Goal: Communication & Community: Answer question/provide support

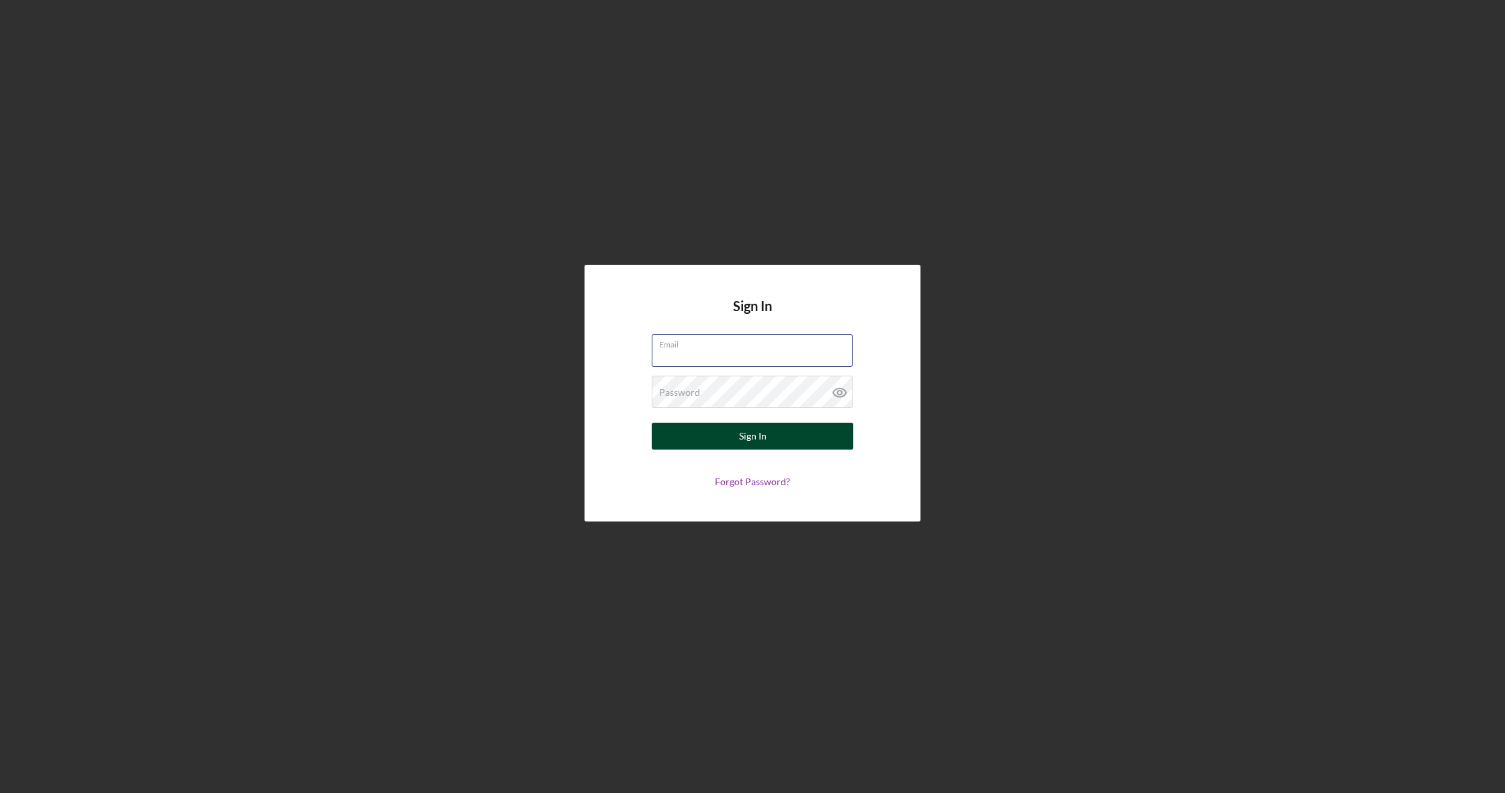
type input "[EMAIL_ADDRESS][DOMAIN_NAME]"
click at [752, 436] on button "Sign In" at bounding box center [753, 436] width 202 height 27
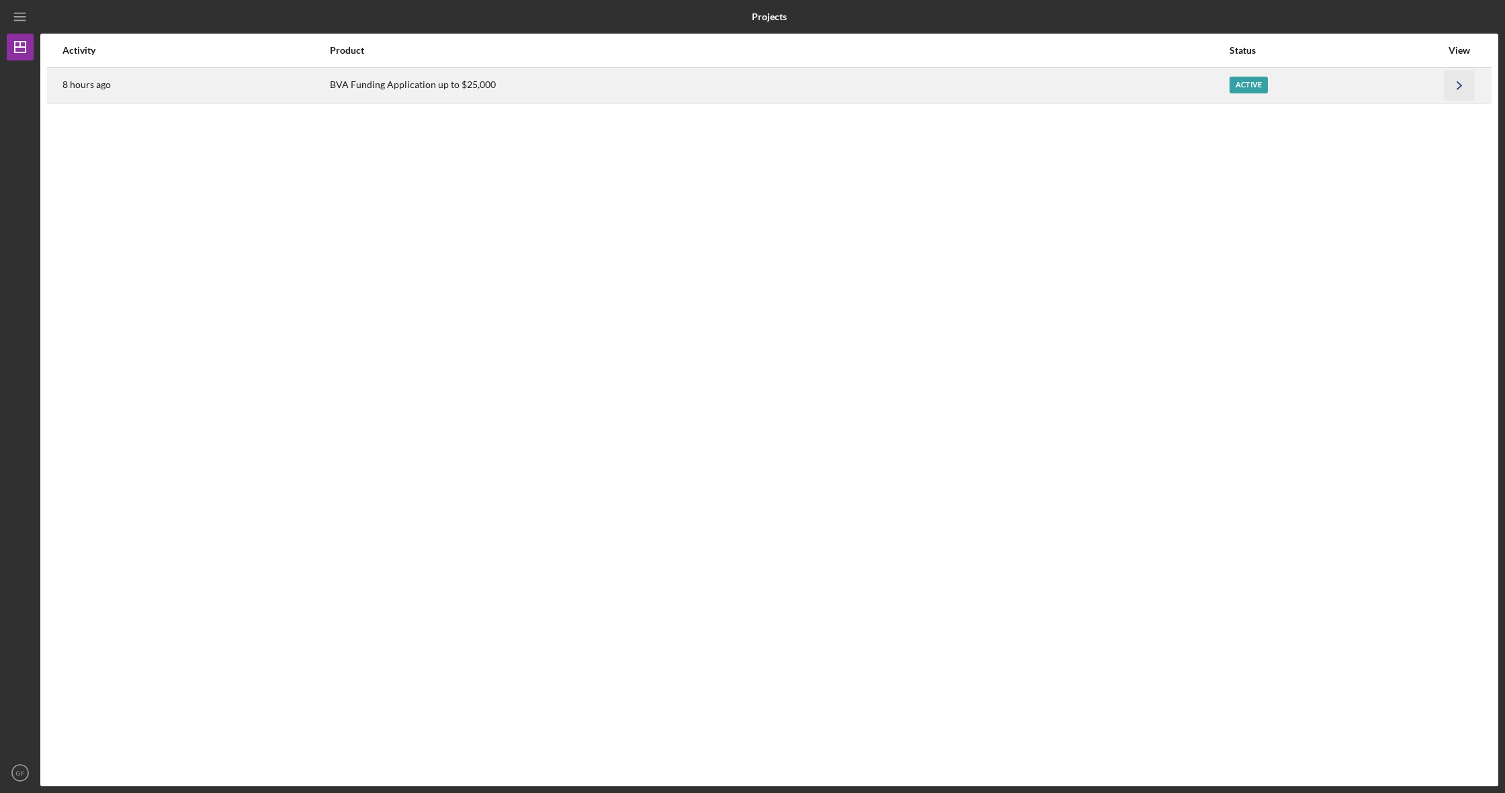
click at [1444, 79] on icon "Icon/Navigate" at bounding box center [1459, 85] width 30 height 30
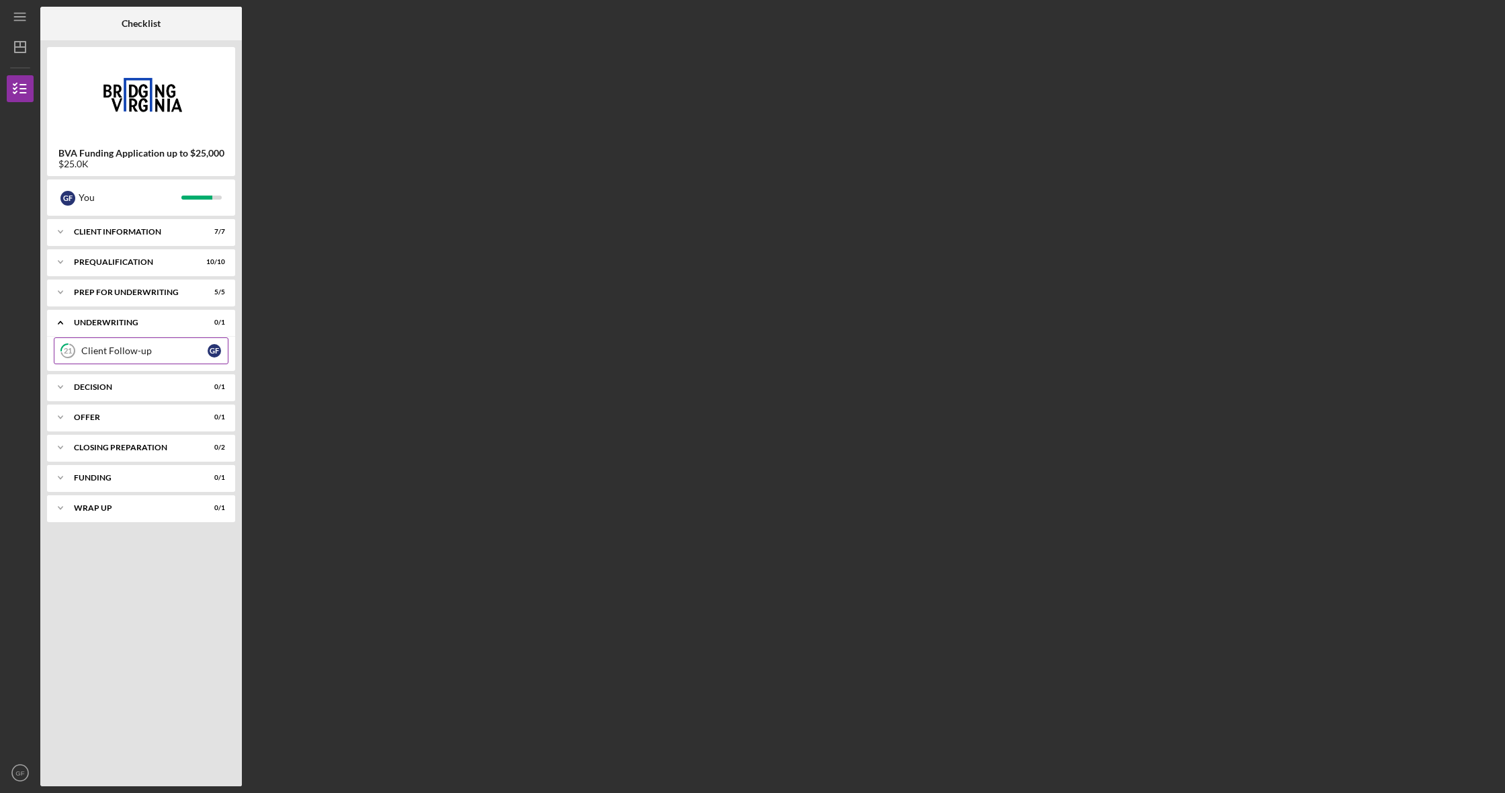
click at [93, 357] on link "21 Client Follow-up G F" at bounding box center [141, 350] width 175 height 27
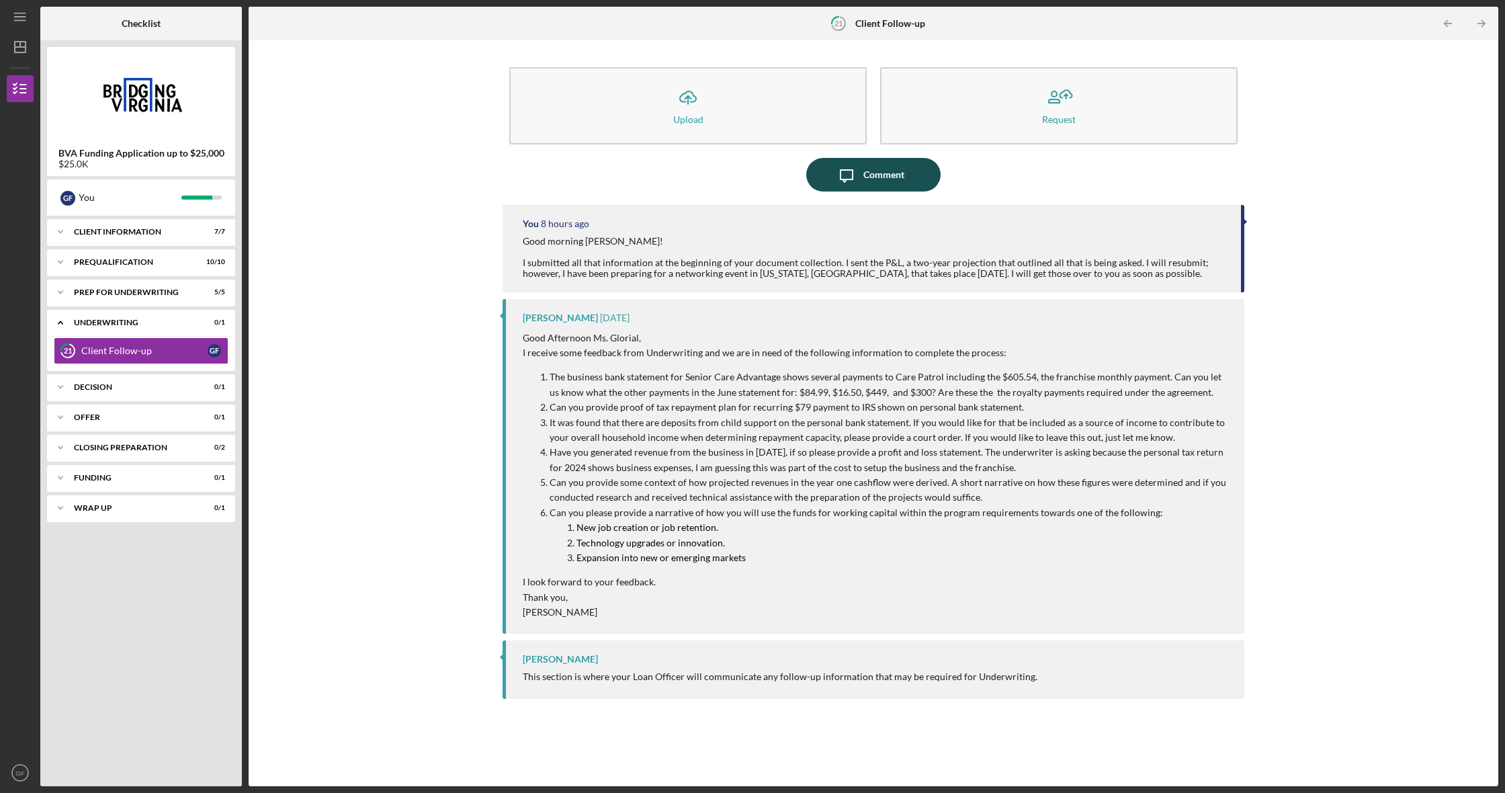
click at [872, 173] on div "Comment" at bounding box center [883, 175] width 41 height 34
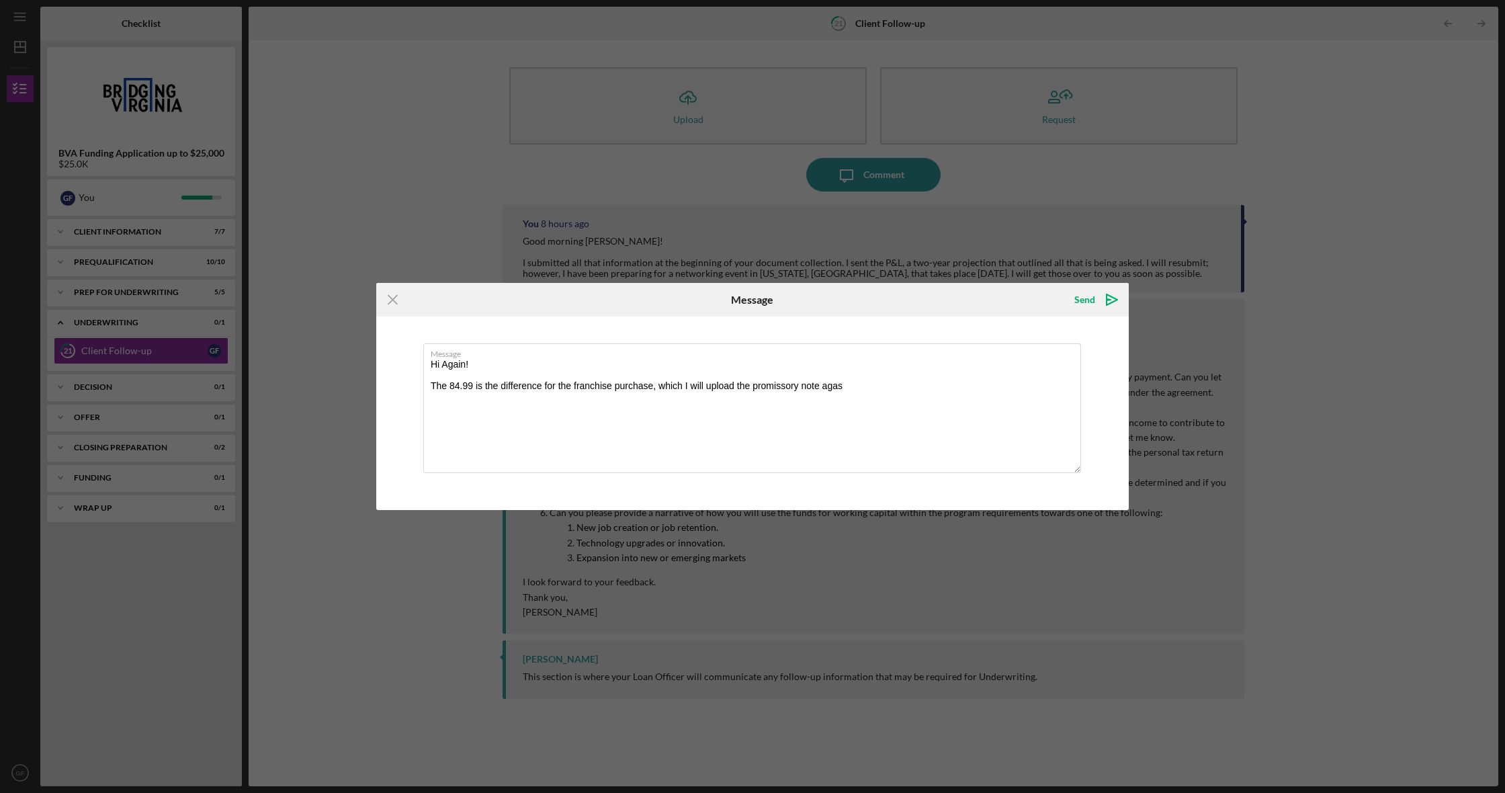
type textarea "Hi Again! The 84.99 is the difference for the franchise purchase, which I will …"
click at [853, 386] on textarea "Hi Again! The 84.99 is the difference for the franchise purchase, which I will …" at bounding box center [752, 408] width 658 height 130
drag, startPoint x: 501, startPoint y: 384, endPoint x: 541, endPoint y: 385, distance: 39.6
click at [541, 385] on textarea "Hi Again! The 84.99 is the difference for the franchise purchase, which I will …" at bounding box center [752, 408] width 658 height 130
drag, startPoint x: 560, startPoint y: 385, endPoint x: 549, endPoint y: 384, distance: 11.4
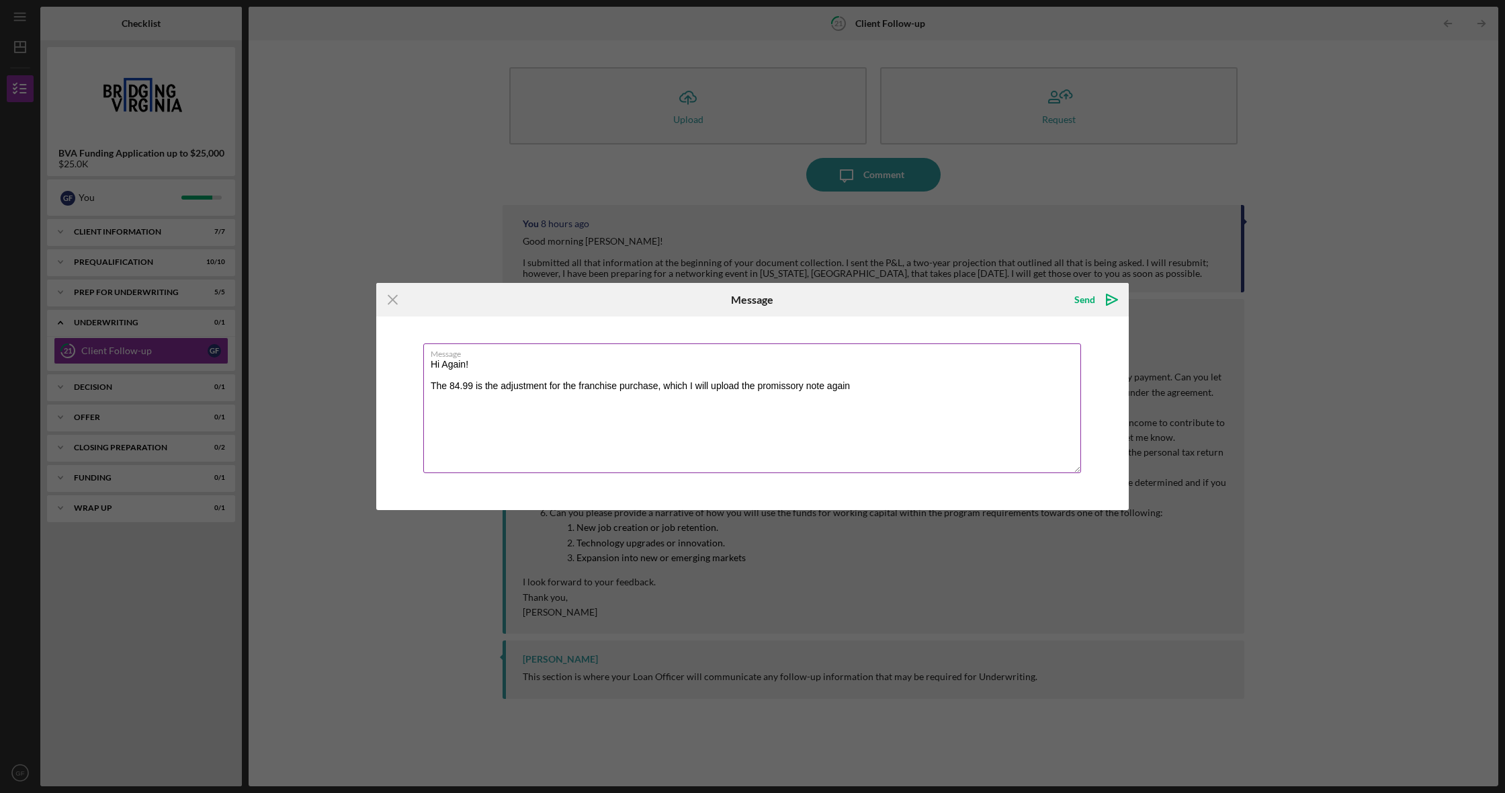
click at [549, 384] on textarea "Hi Again! The 84.99 is the adjustment for the franchise purchase, which I will …" at bounding box center [752, 408] width 658 height 130
drag, startPoint x: 662, startPoint y: 386, endPoint x: 858, endPoint y: 386, distance: 196.2
click at [858, 386] on textarea "Hi Again! The 84.99 is the adjustment to the franchise purchase, which I will u…" at bounding box center [752, 408] width 658 height 130
drag, startPoint x: 937, startPoint y: 312, endPoint x: 761, endPoint y: 322, distance: 176.3
click at [761, 323] on form "Icon/Menu Close Message Send Icon/icon-invite-send Message Hi Again! The 84.99 …" at bounding box center [752, 396] width 752 height 227
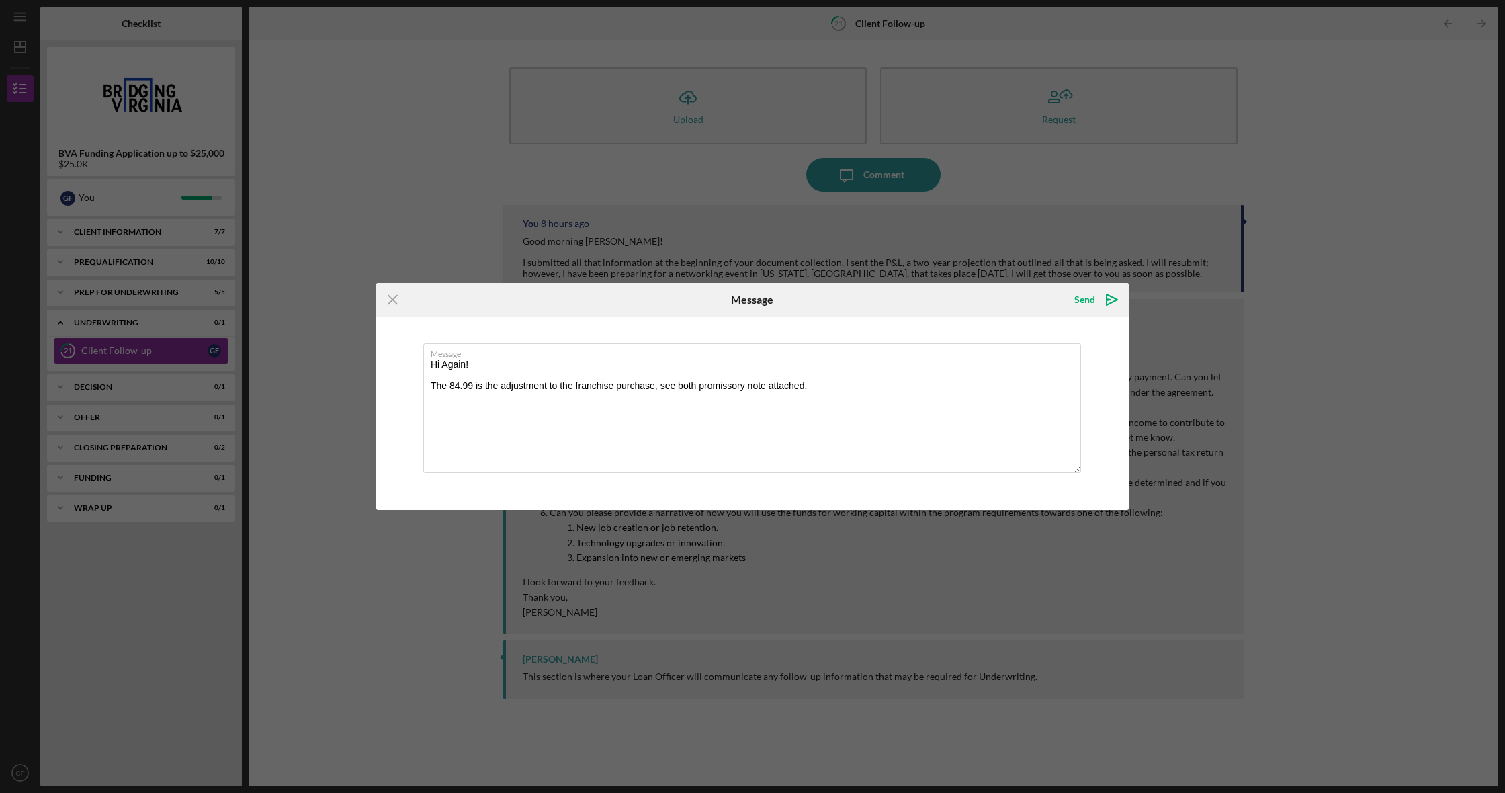
drag, startPoint x: 697, startPoint y: 301, endPoint x: 510, endPoint y: 308, distance: 186.9
click at [510, 308] on div "Icon/Menu Close Message Send Icon/icon-invite-send" at bounding box center [752, 300] width 752 height 34
click at [839, 392] on textarea "Hi Again! The 84.99 is the adjustment to the franchise purchase, see both promi…" at bounding box center [752, 408] width 658 height 130
click at [847, 384] on textarea "Hi Again! The 84.99 is the adjustment to the franchise purchase, see both promi…" at bounding box center [752, 408] width 658 height 130
drag, startPoint x: 434, startPoint y: 382, endPoint x: 594, endPoint y: 409, distance: 162.2
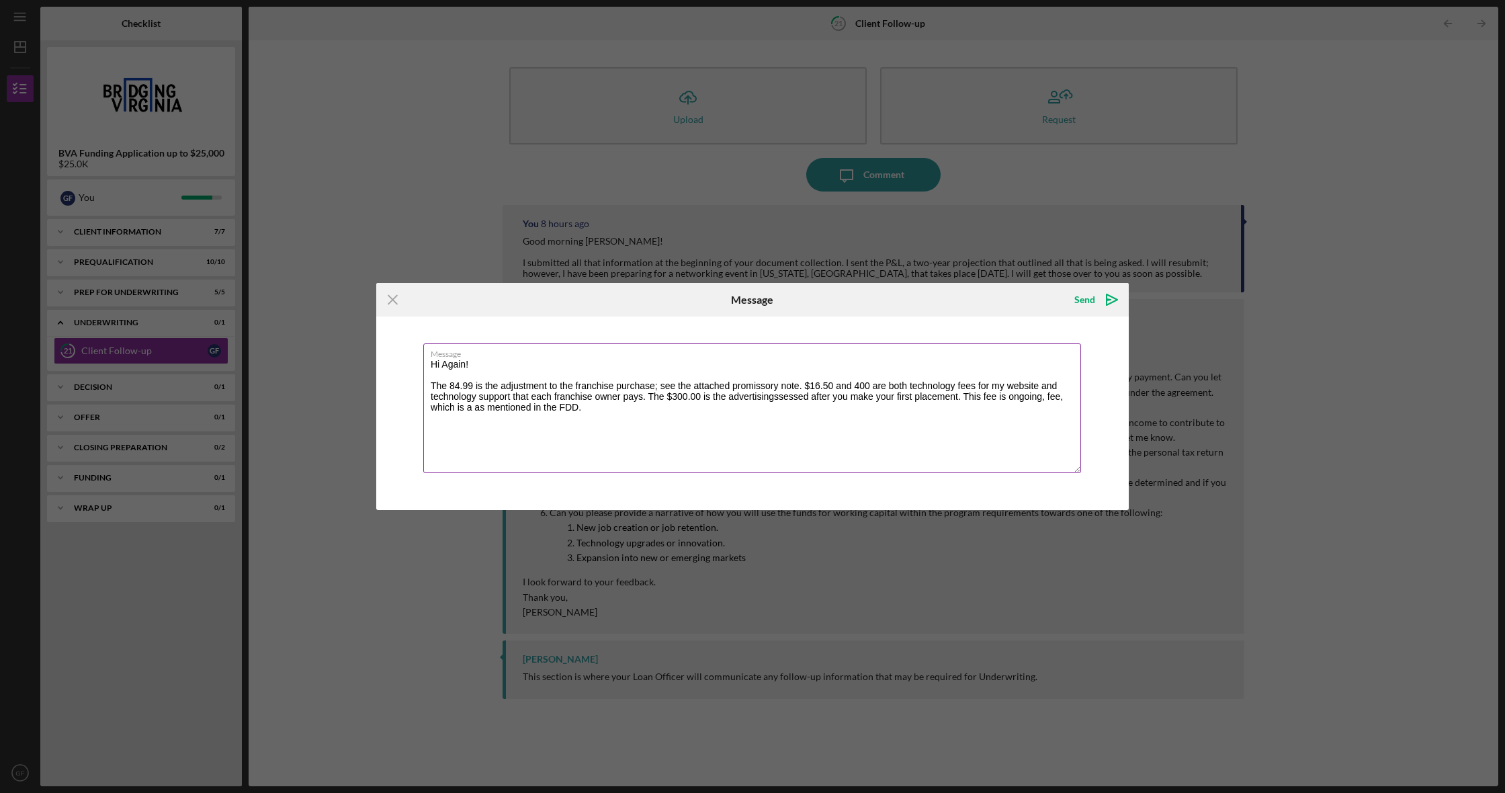
click at [595, 410] on textarea "Hi Again! The 84.99 is the adjustment to the franchise purchase; see the attach…" at bounding box center [752, 408] width 658 height 130
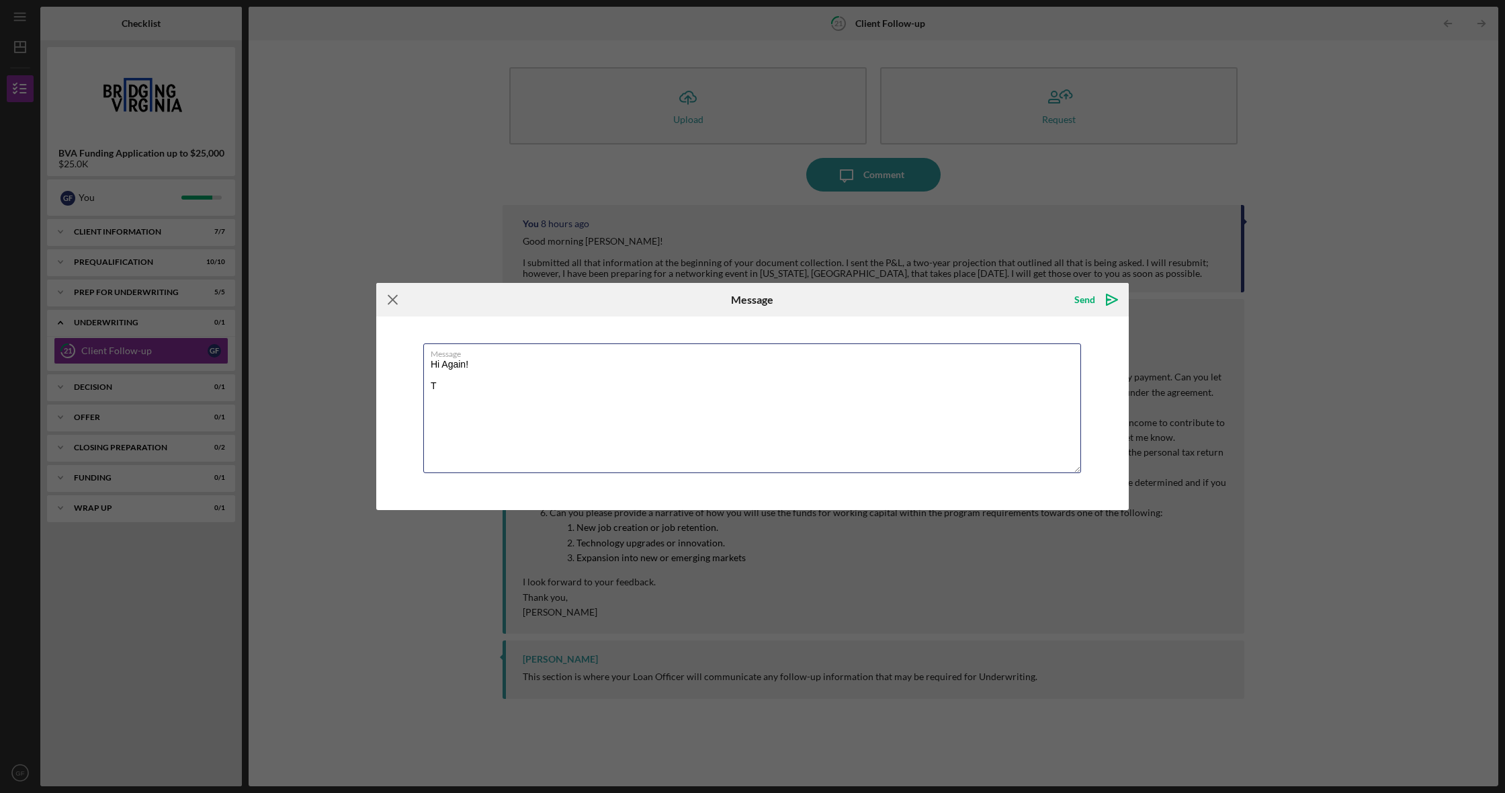
type textarea "Hi Again! T"
click at [396, 300] on icon "Icon/Menu Close" at bounding box center [393, 300] width 34 height 34
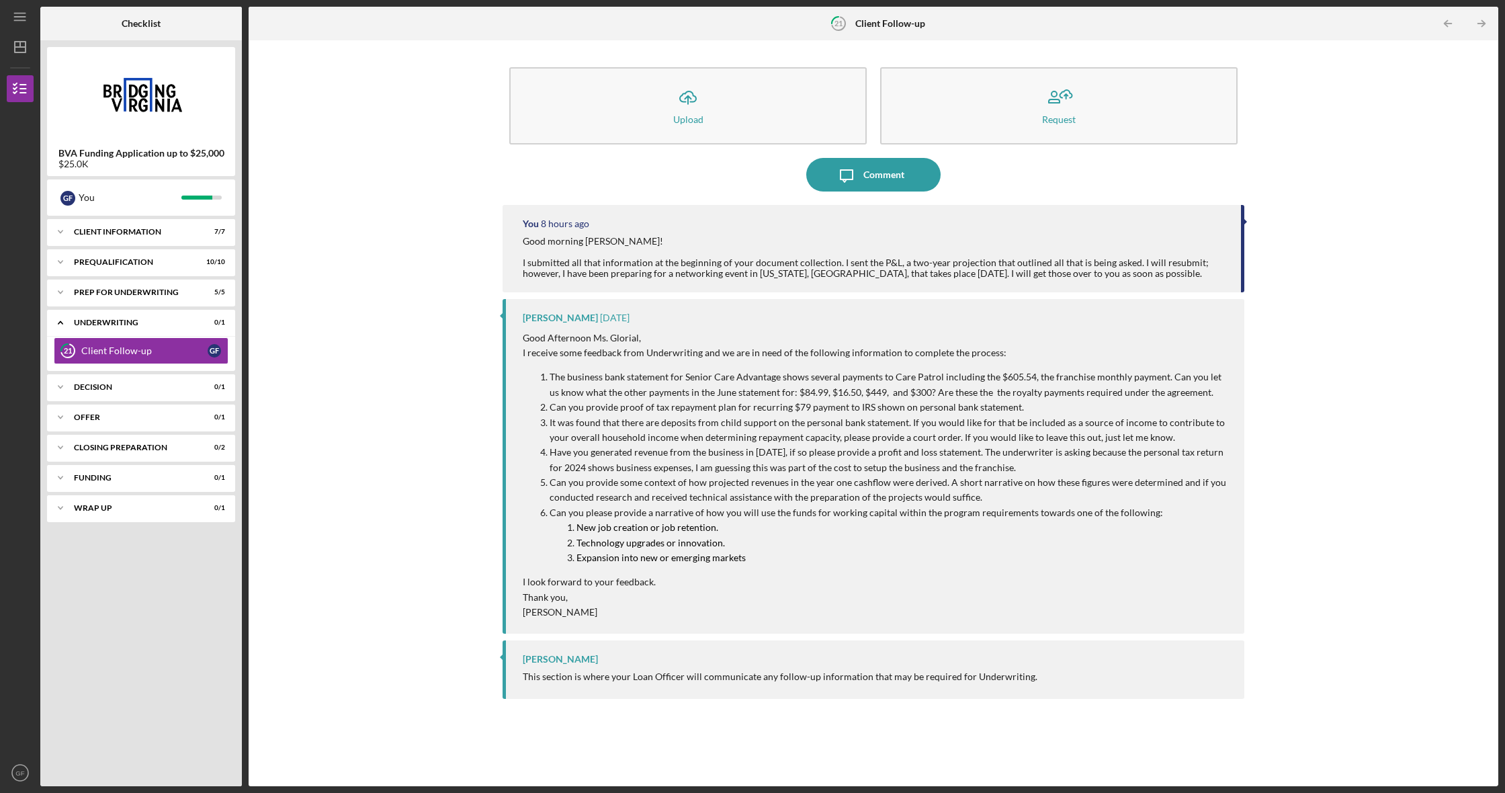
click at [1076, 792] on div "Icon/Menu 21 Client Follow-up Checklist BVA Funding Application up to $25,000 $…" at bounding box center [752, 396] width 1505 height 793
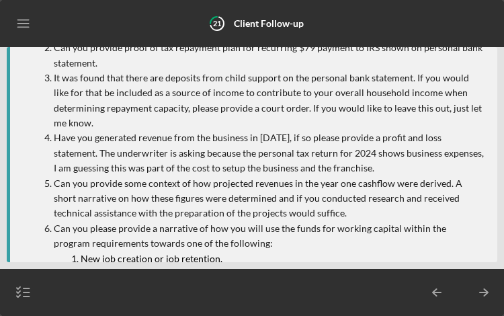
scroll to position [234, 0]
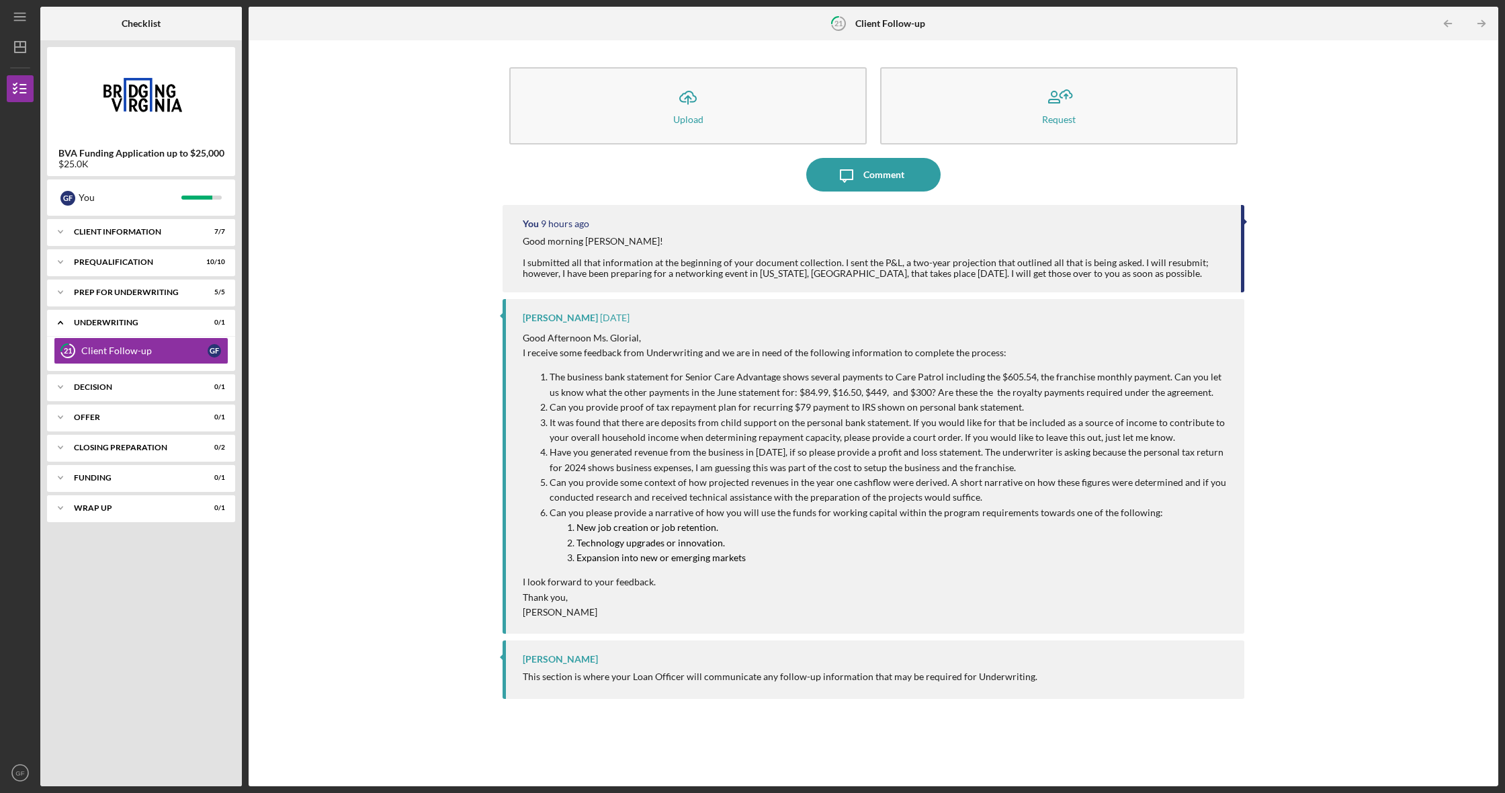
click at [503, 315] on ol "New job creation or job retention. Technology upgrades or innovation. Expansion…" at bounding box center [890, 542] width 681 height 45
drag, startPoint x: 572, startPoint y: 519, endPoint x: 714, endPoint y: 556, distance: 146.3
click at [503, 315] on ol "New job creation or job retention. Technology upgrades or innovation. Expansion…" at bounding box center [890, 542] width 681 height 45
copy ol "New job creation or job retention. Technology upgrades or innovation. Expansion…"
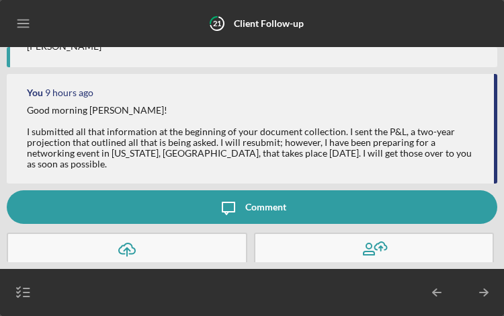
scroll to position [531, 0]
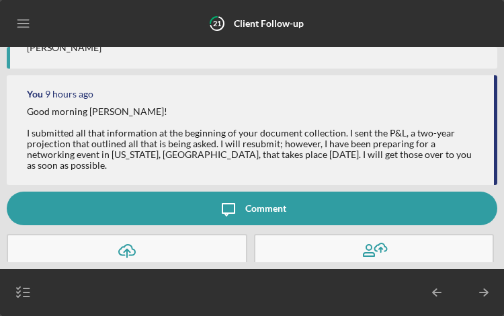
click at [252, 191] on div "Comment" at bounding box center [265, 208] width 41 height 34
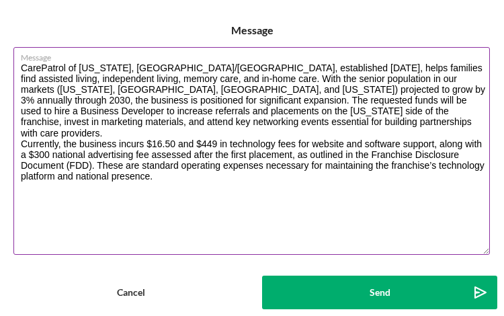
click at [21, 185] on textarea "CarePatrol of Washington, DC/Arlington, established January 24, 2025, helps fam…" at bounding box center [251, 151] width 476 height 208
paste textarea "Child support should not be counted as income, as the payments are returned to …"
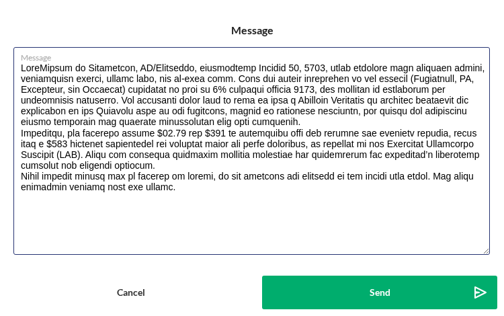
type textarea "CarePatrol of Washington, DC/Arlington, established January 24, 2025, helps fam…"
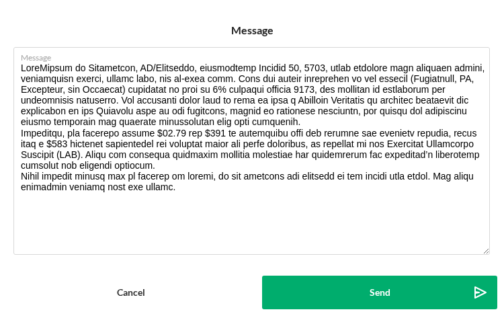
click at [382, 297] on div "Send" at bounding box center [379, 292] width 21 height 34
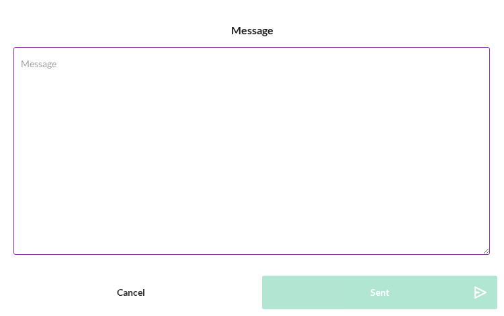
scroll to position [711, 0]
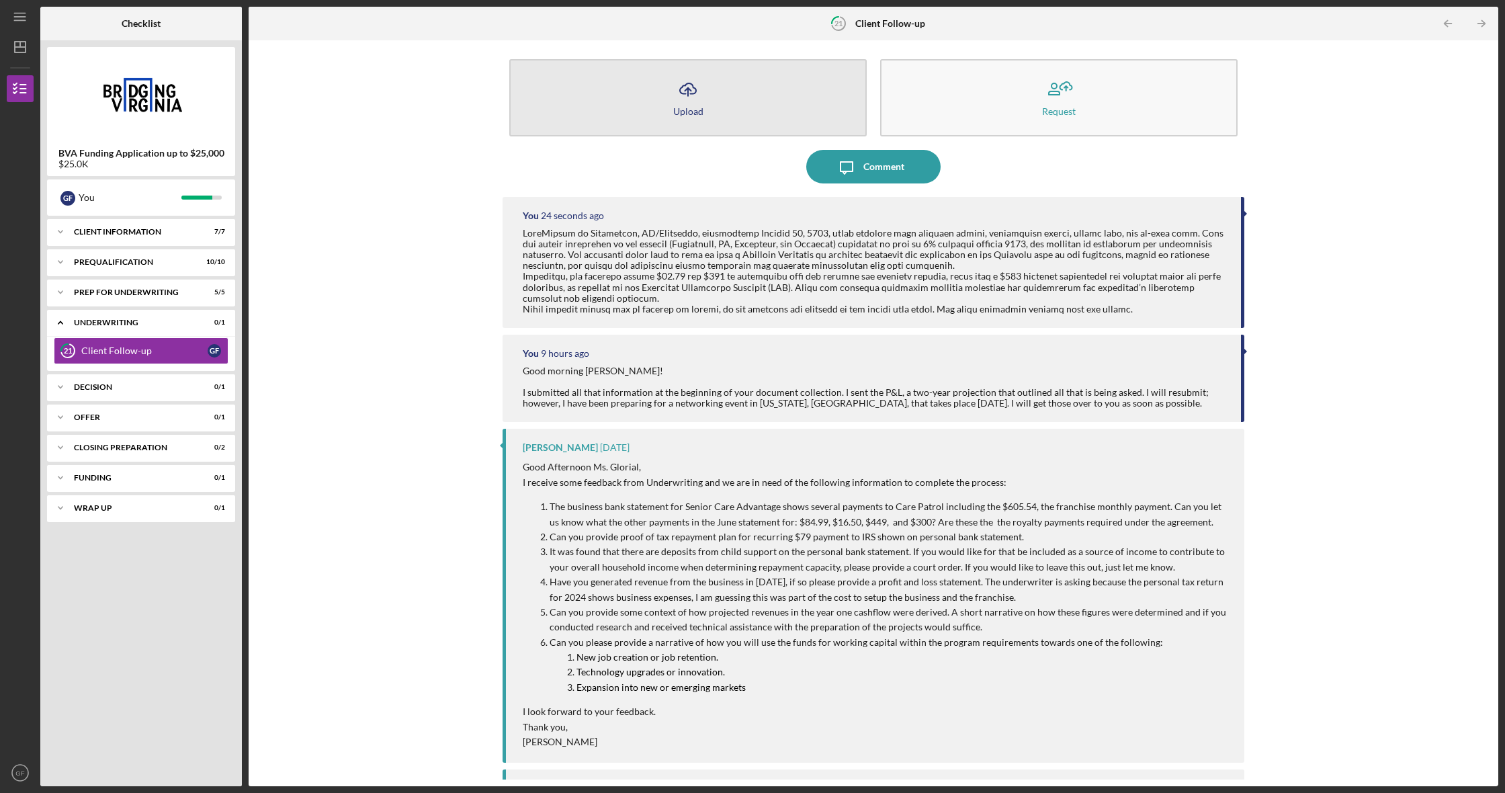
click at [503, 89] on icon "Icon/Upload" at bounding box center [688, 90] width 34 height 34
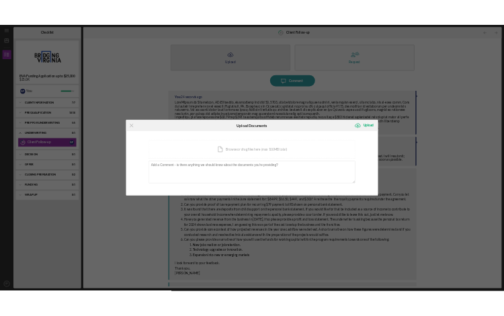
scroll to position [11, 0]
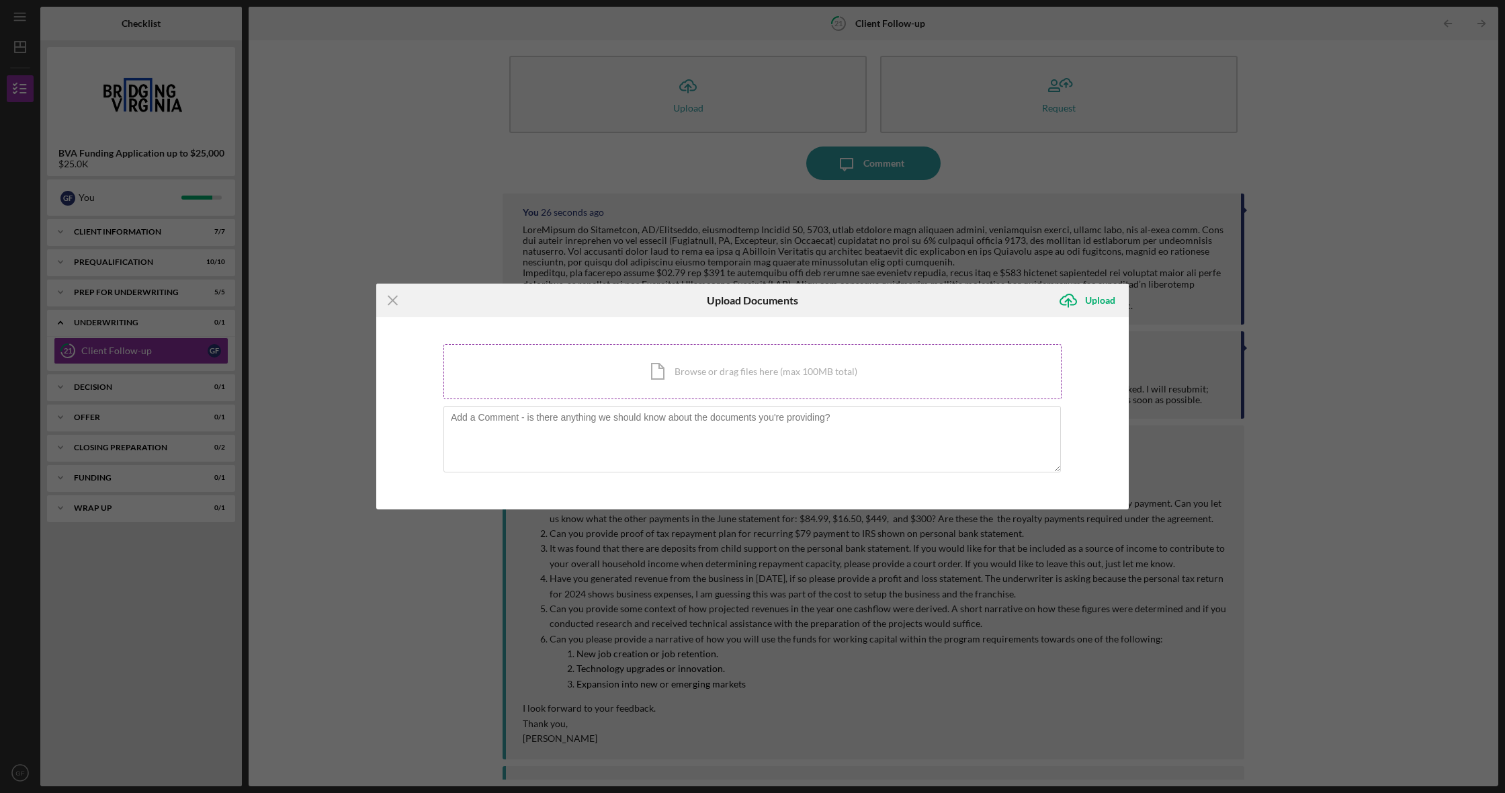
click at [503, 315] on div "Icon/Document Browse or drag files here (max 100MB total) Tap to choose files o…" at bounding box center [752, 371] width 618 height 55
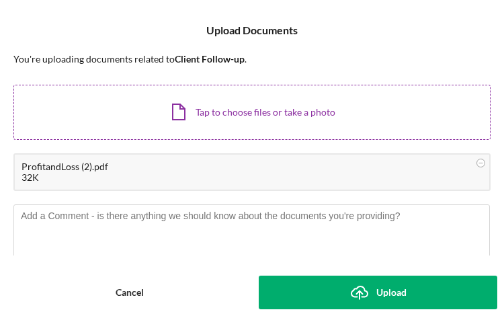
click at [213, 115] on div "Icon/Document Browse or drag files here (max 100MB total) Tap to choose files o…" at bounding box center [251, 112] width 477 height 55
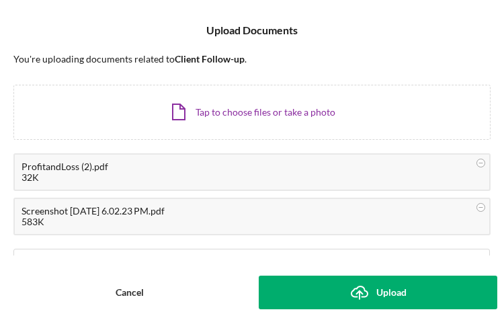
scroll to position [0, 0]
click at [368, 294] on icon "Icon/Upload" at bounding box center [360, 292] width 34 height 34
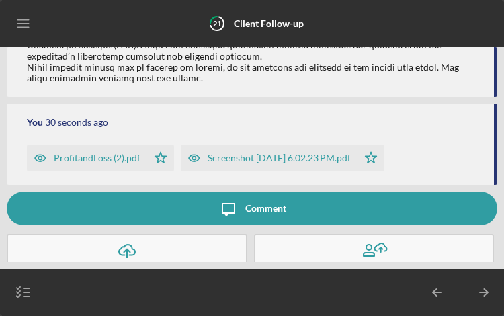
scroll to position [799, 0]
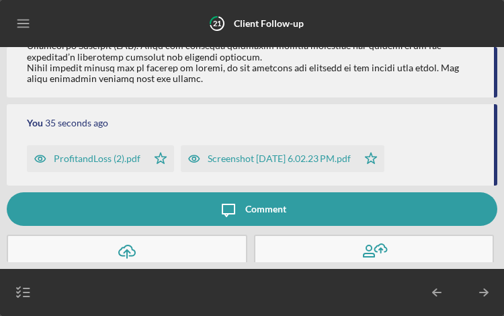
click at [115, 268] on div "Upload" at bounding box center [127, 271] width 30 height 7
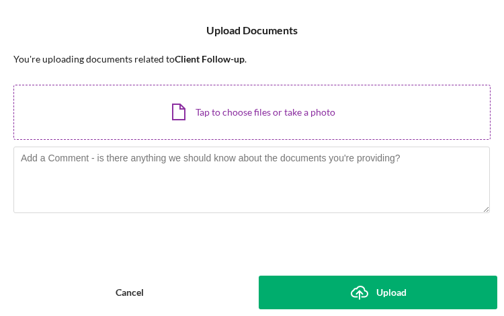
click at [226, 106] on div "Icon/Document Browse or drag files here (max 100MB total) Tap to choose files o…" at bounding box center [251, 112] width 477 height 55
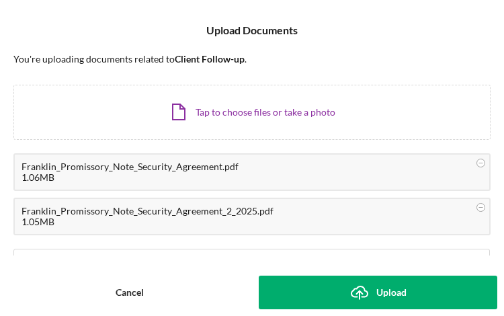
click at [355, 304] on icon "Icon/Upload" at bounding box center [360, 292] width 34 height 34
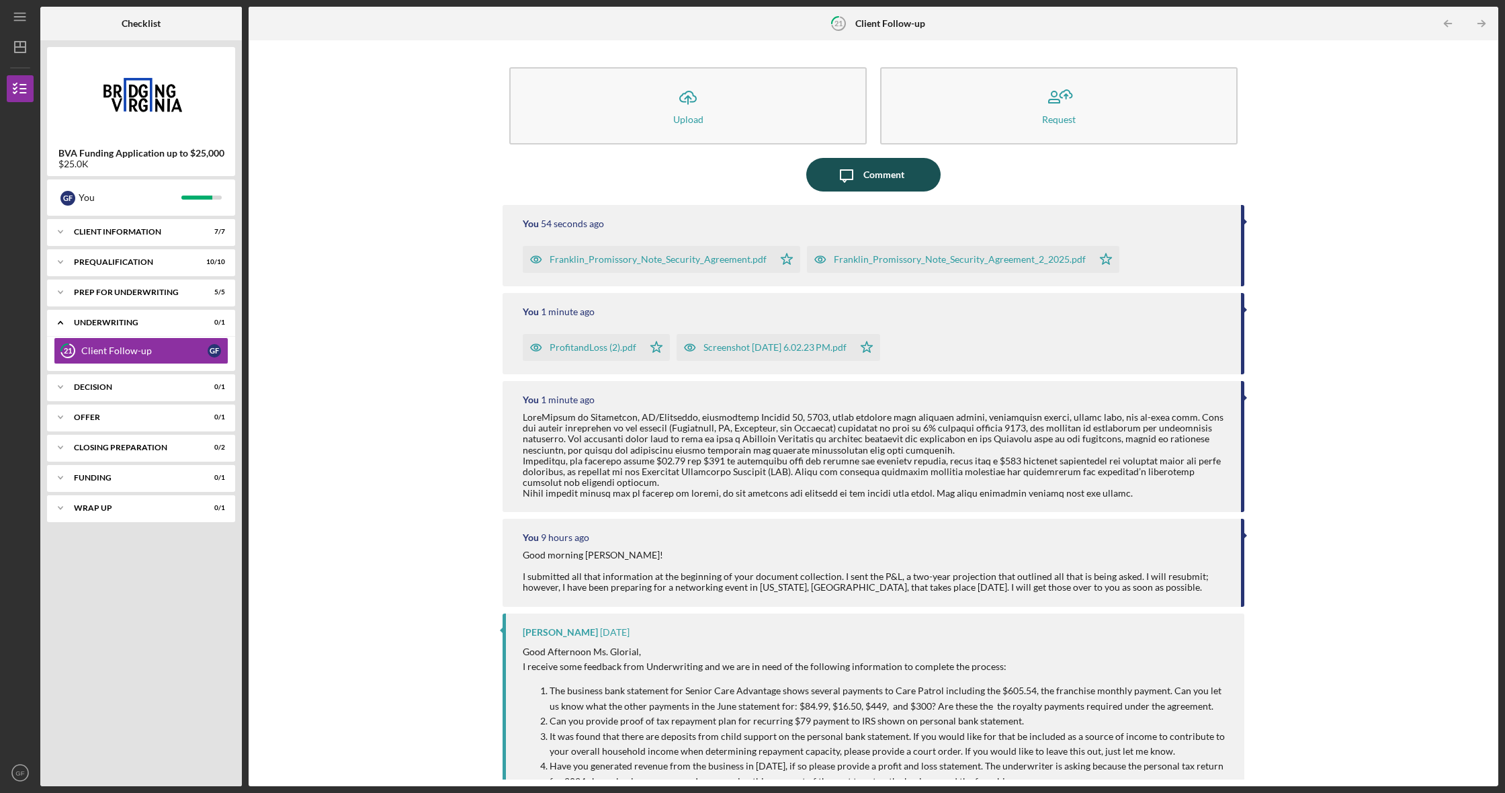
click at [503, 173] on button "Icon/Message Comment" at bounding box center [873, 175] width 134 height 34
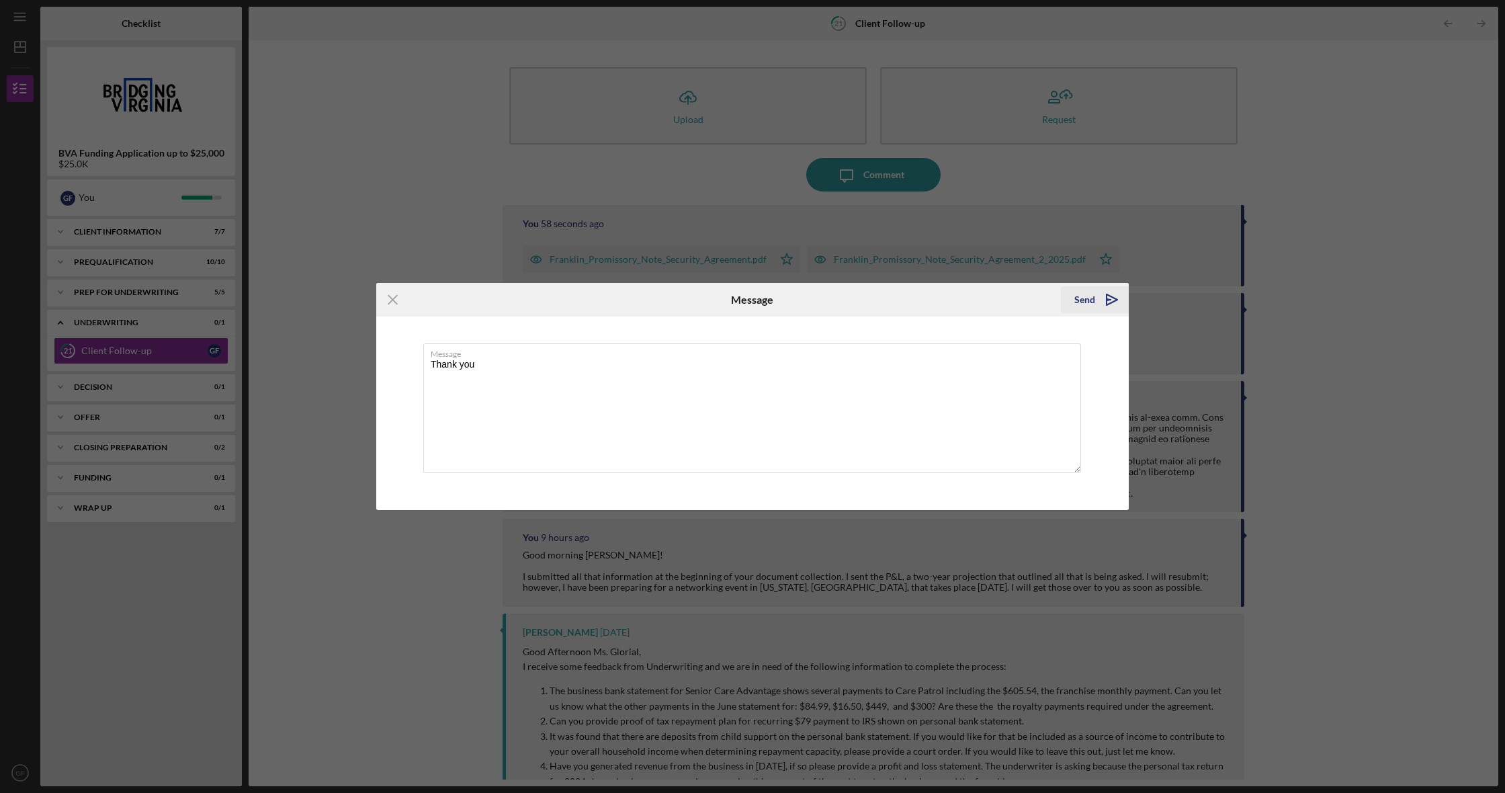
type textarea "Thank you"
click at [503, 287] on div "Send Icon/icon-invite-send" at bounding box center [1095, 300] width 68 height 34
click at [503, 292] on div "Send" at bounding box center [1084, 299] width 21 height 27
